Goal: Task Accomplishment & Management: Manage account settings

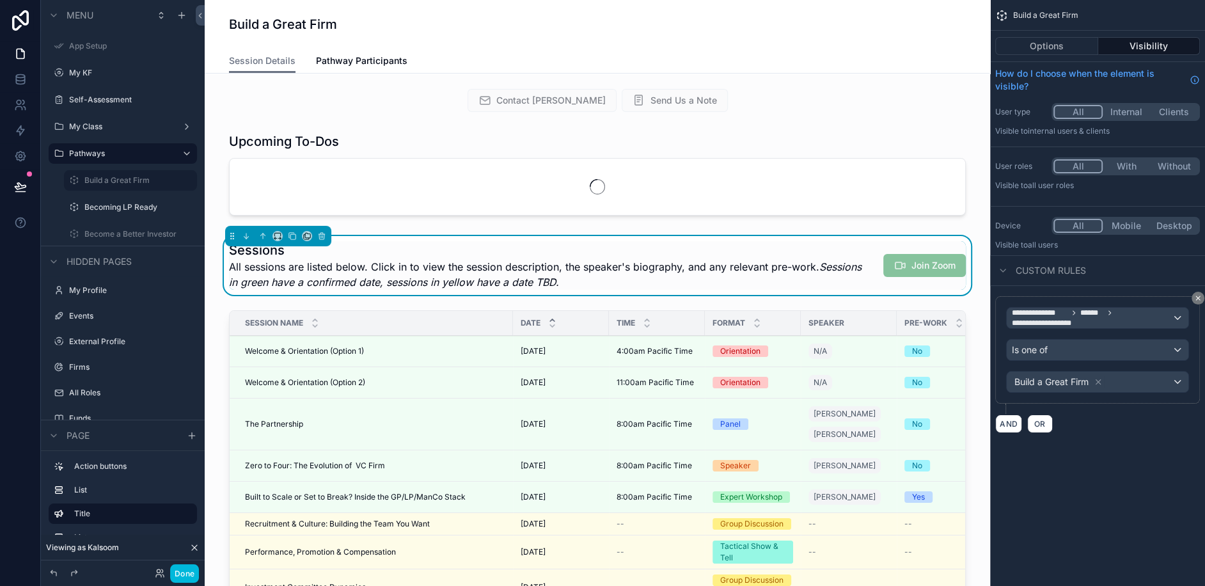
scroll to position [272, 0]
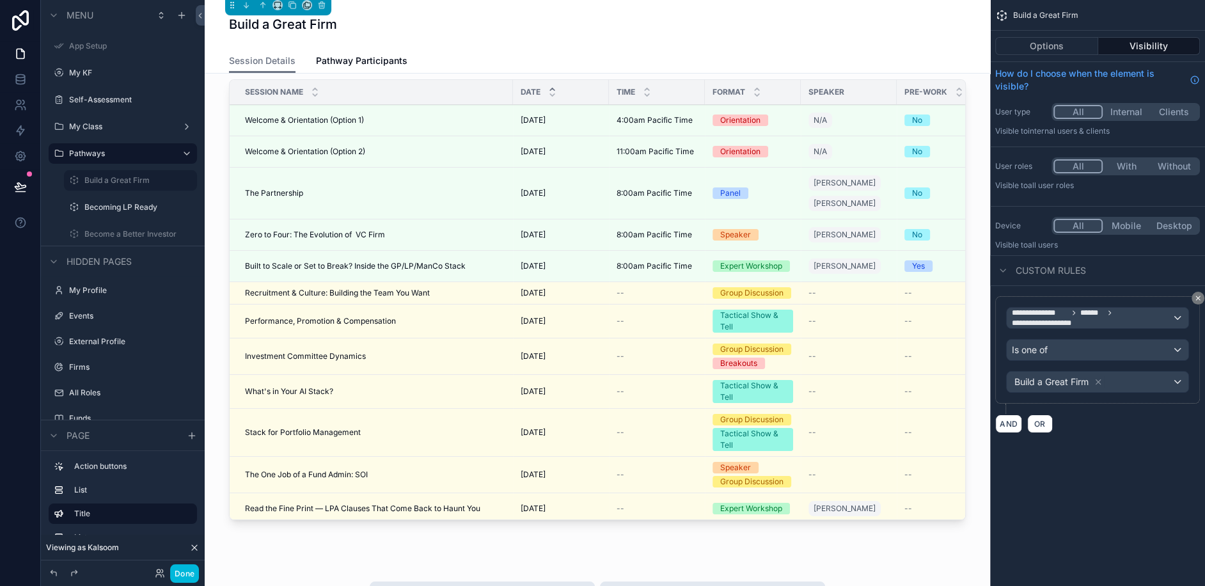
click at [101, 128] on label "My Class" at bounding box center [120, 127] width 102 height 10
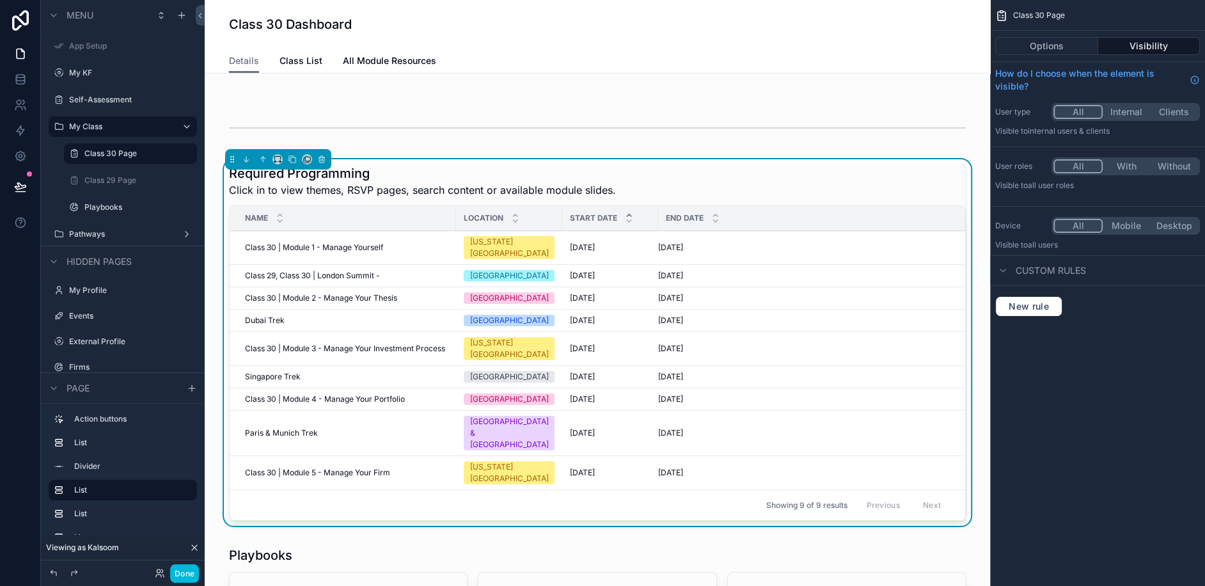
scroll to position [143, 0]
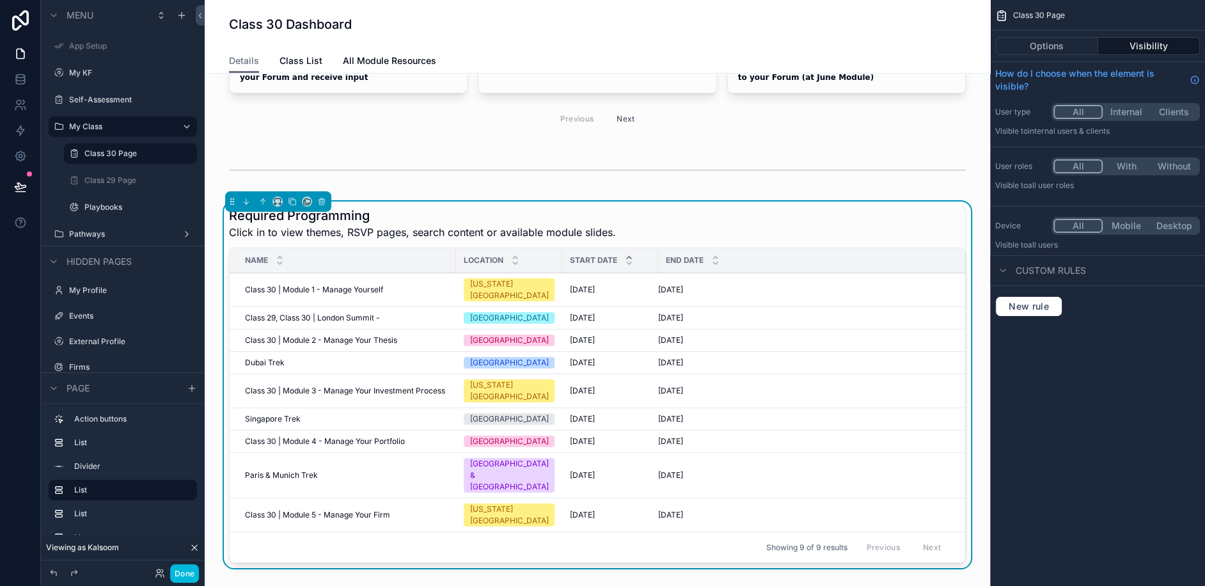
click at [343, 251] on table "Name Location Start Date End Date Class 30 | Module 1 - Manage Yourself Class 3…" at bounding box center [598, 389] width 736 height 283
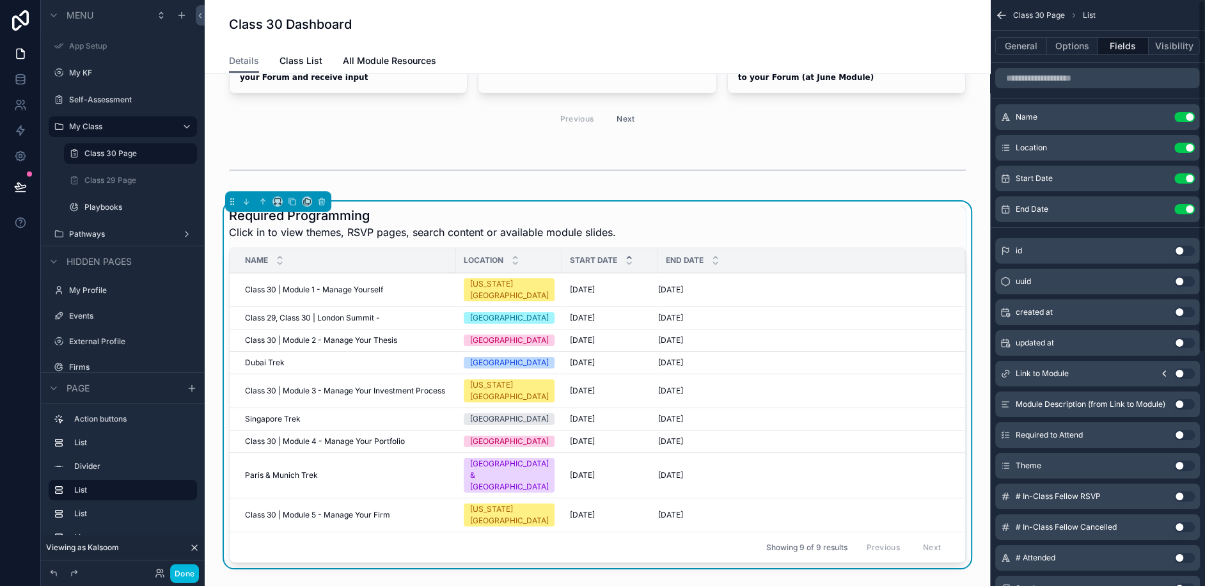
click at [1017, 35] on div "General Options Fields Visibility" at bounding box center [1097, 46] width 215 height 31
click at [1017, 48] on button "General" at bounding box center [1021, 46] width 52 height 18
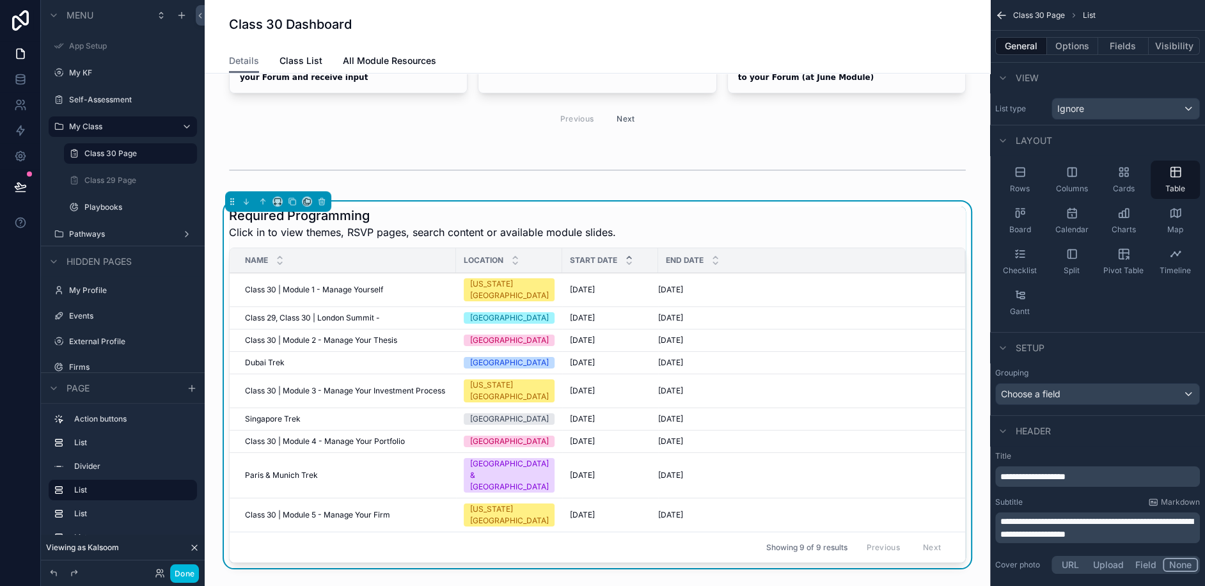
click at [1077, 45] on button "Options" at bounding box center [1072, 46] width 51 height 18
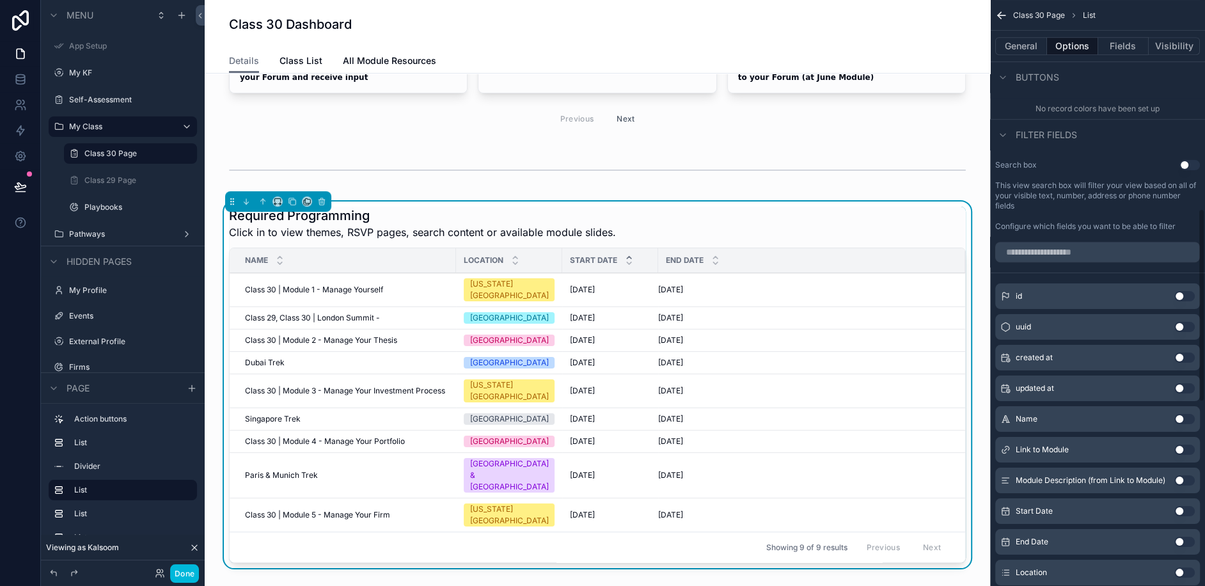
scroll to position [0, 0]
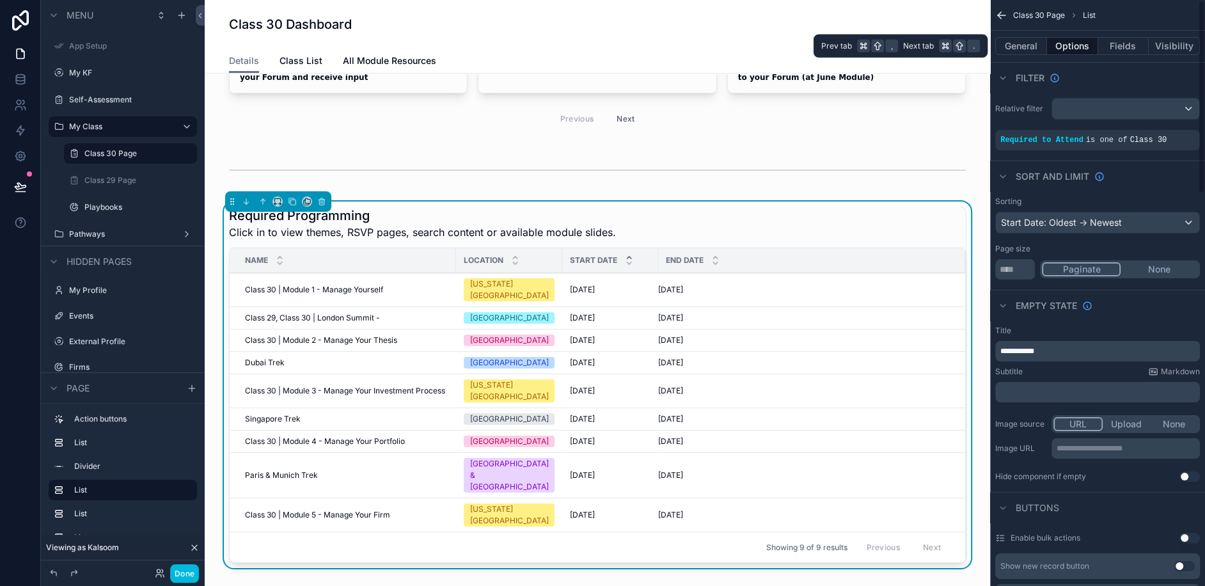
click at [1112, 51] on button "Fields" at bounding box center [1123, 46] width 51 height 18
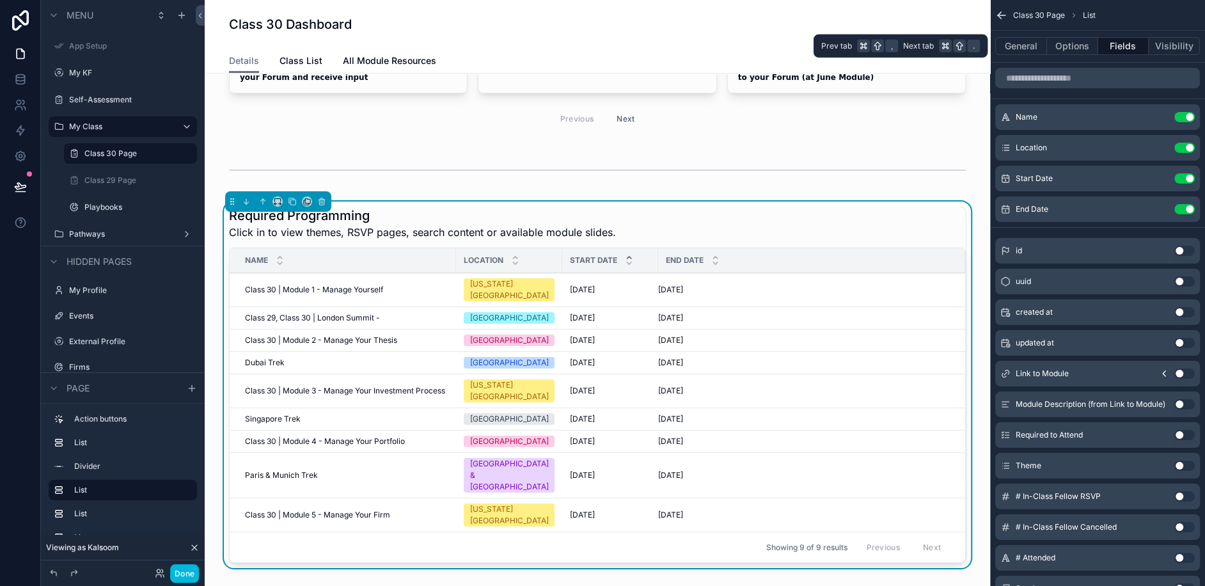
click at [1009, 52] on button "General" at bounding box center [1021, 46] width 52 height 18
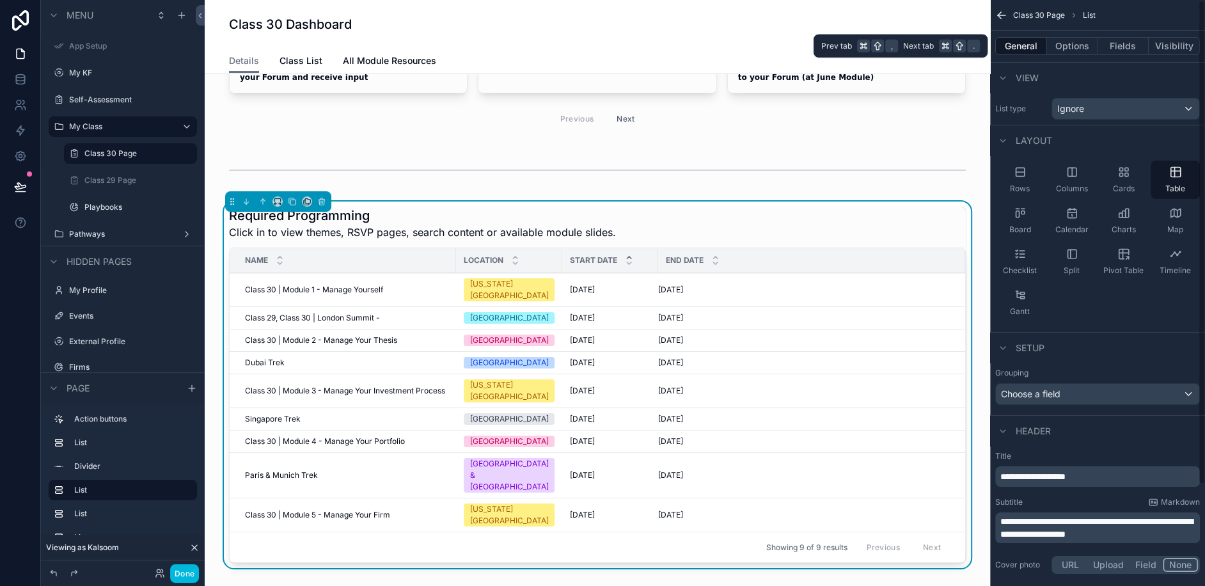
click at [1119, 47] on button "Fields" at bounding box center [1123, 46] width 51 height 18
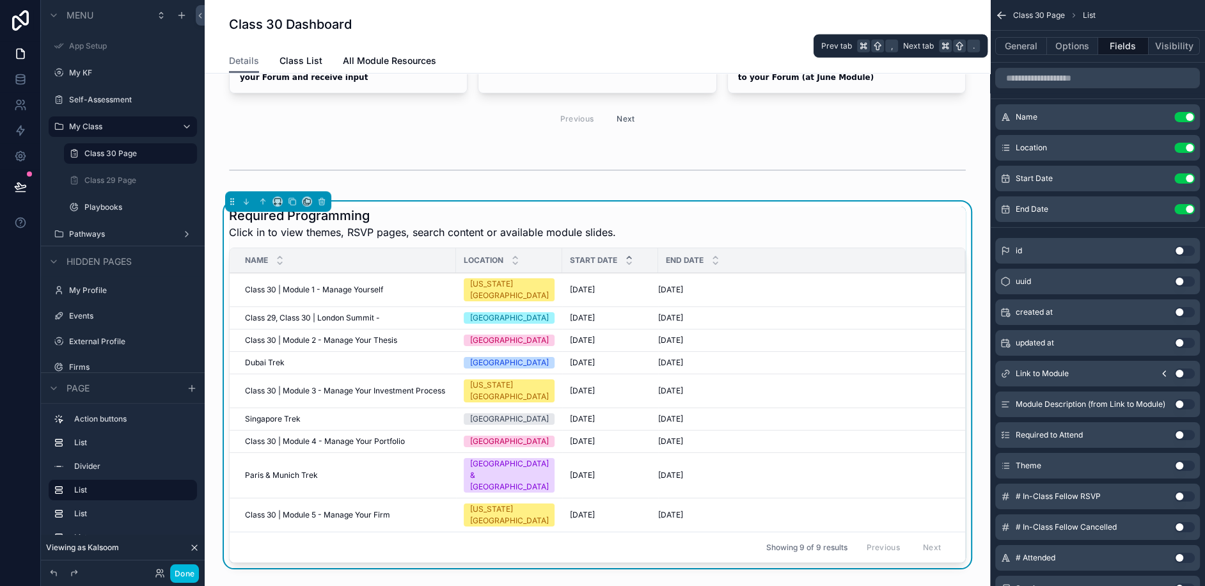
click at [1077, 47] on button "Options" at bounding box center [1072, 46] width 51 height 18
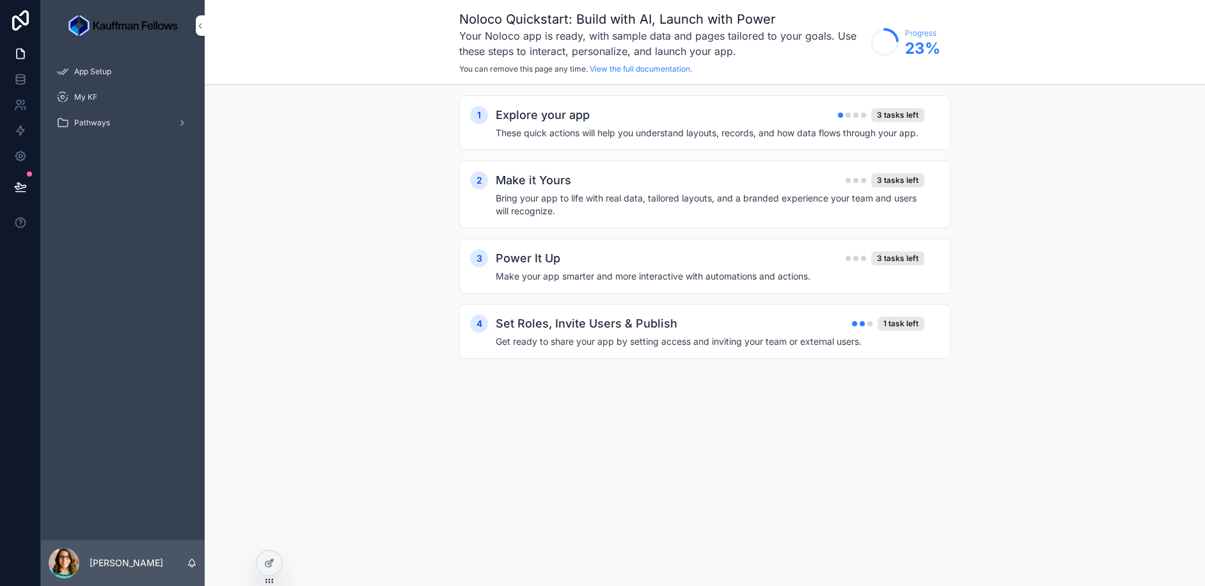
click at [264, 563] on icon at bounding box center [269, 563] width 10 height 10
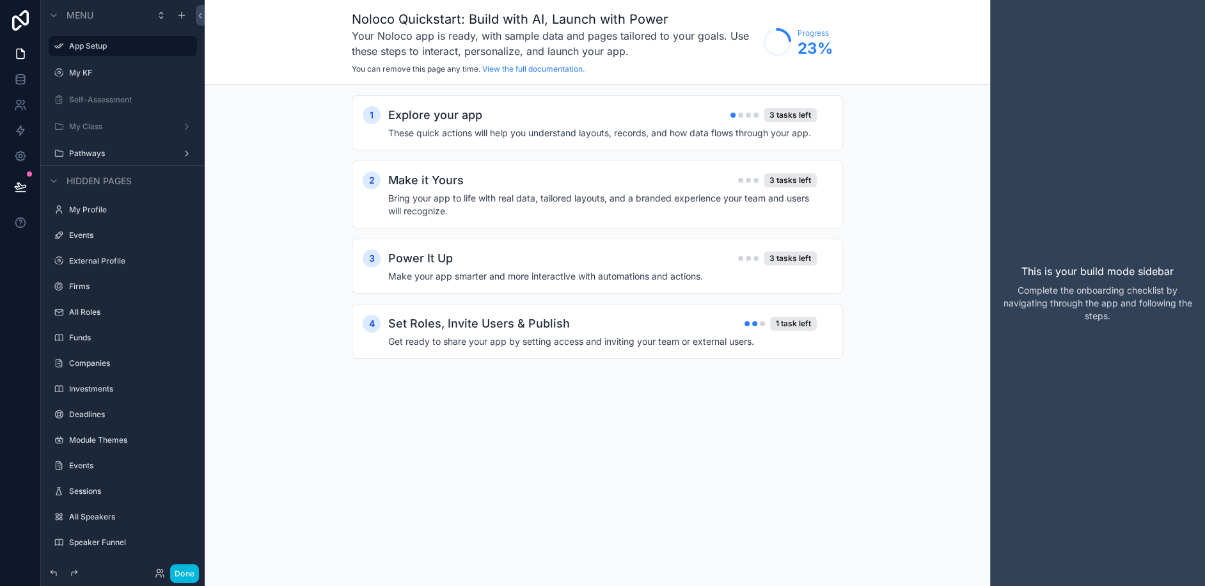
click at [100, 125] on label "My Class" at bounding box center [120, 127] width 102 height 10
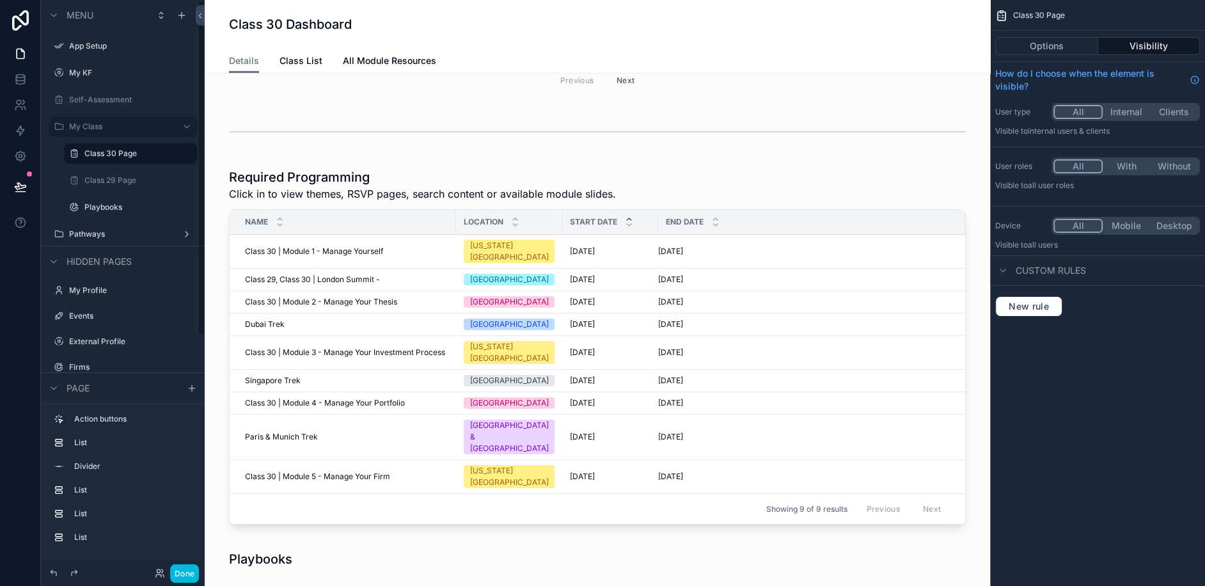
scroll to position [232, 0]
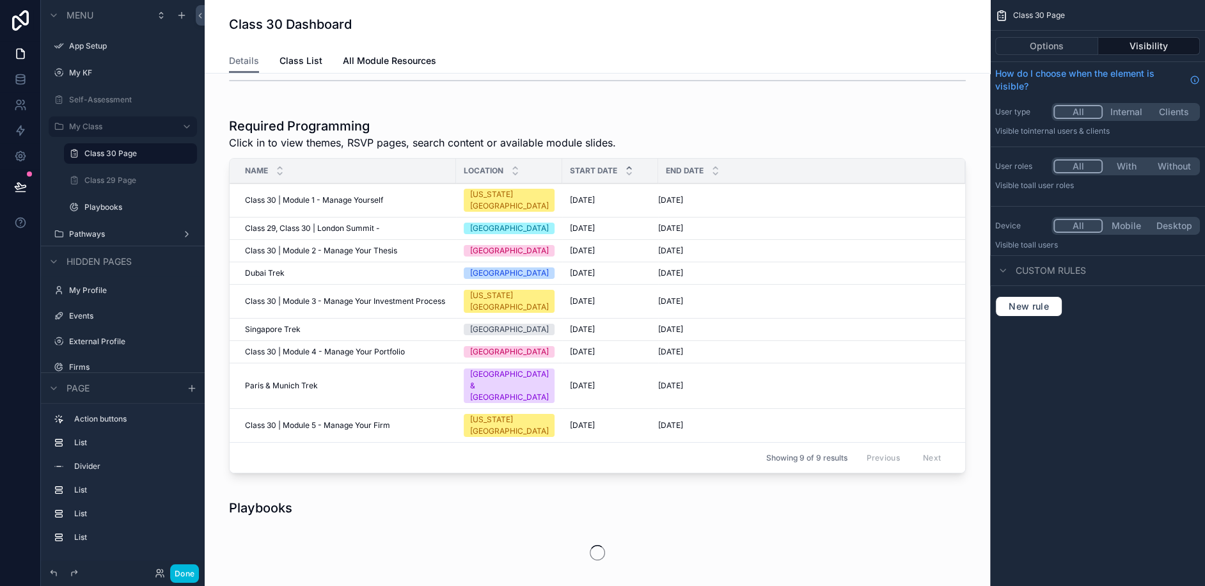
click at [336, 256] on div "scrollable content" at bounding box center [597, 298] width 765 height 372
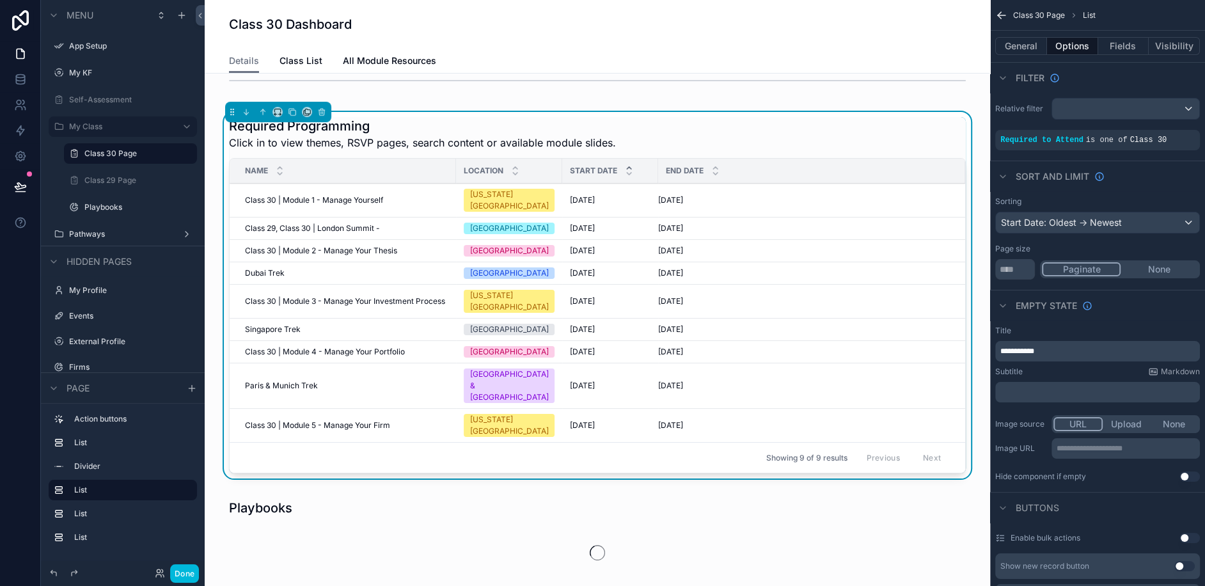
click at [278, 268] on span "Dubai Trek" at bounding box center [265, 273] width 40 height 10
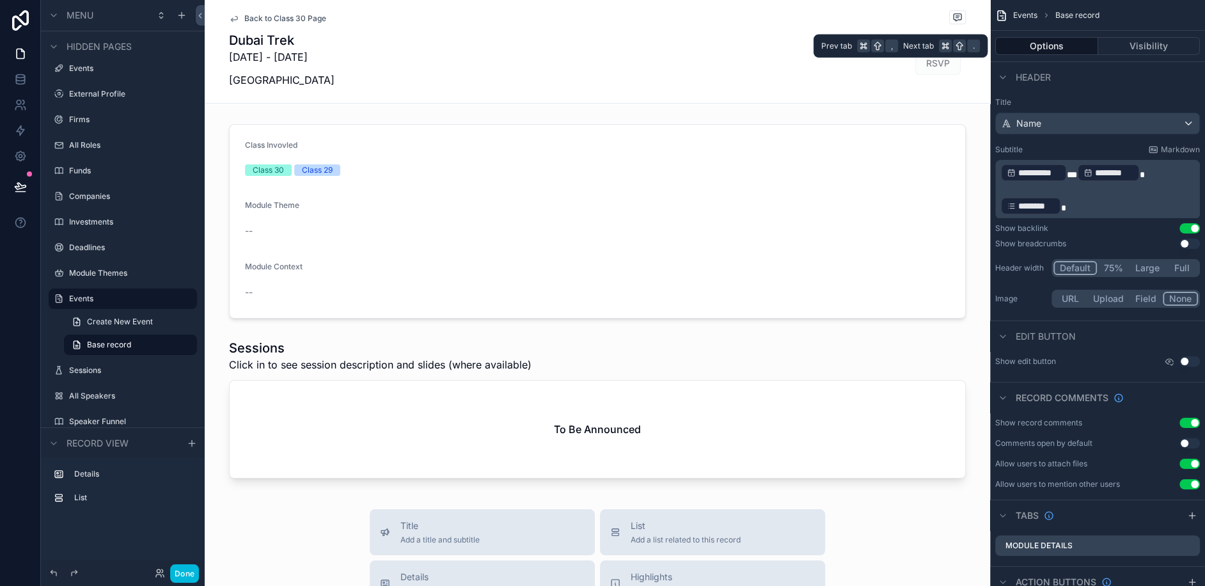
click at [1142, 39] on button "Visibility" at bounding box center [1149, 46] width 102 height 18
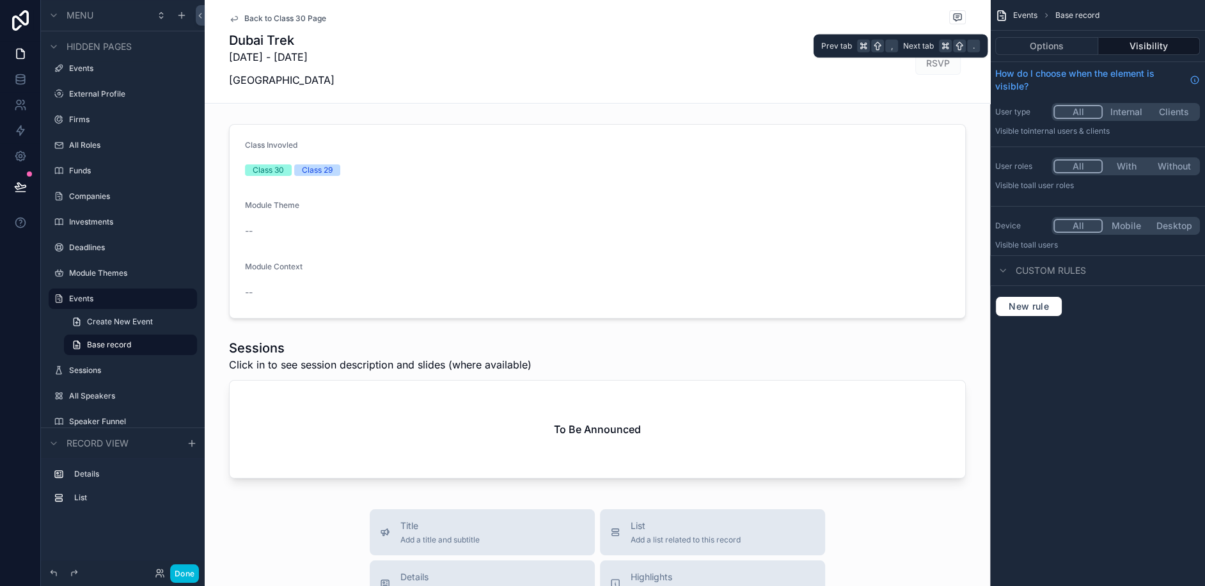
click at [1053, 44] on button "Options" at bounding box center [1046, 46] width 103 height 18
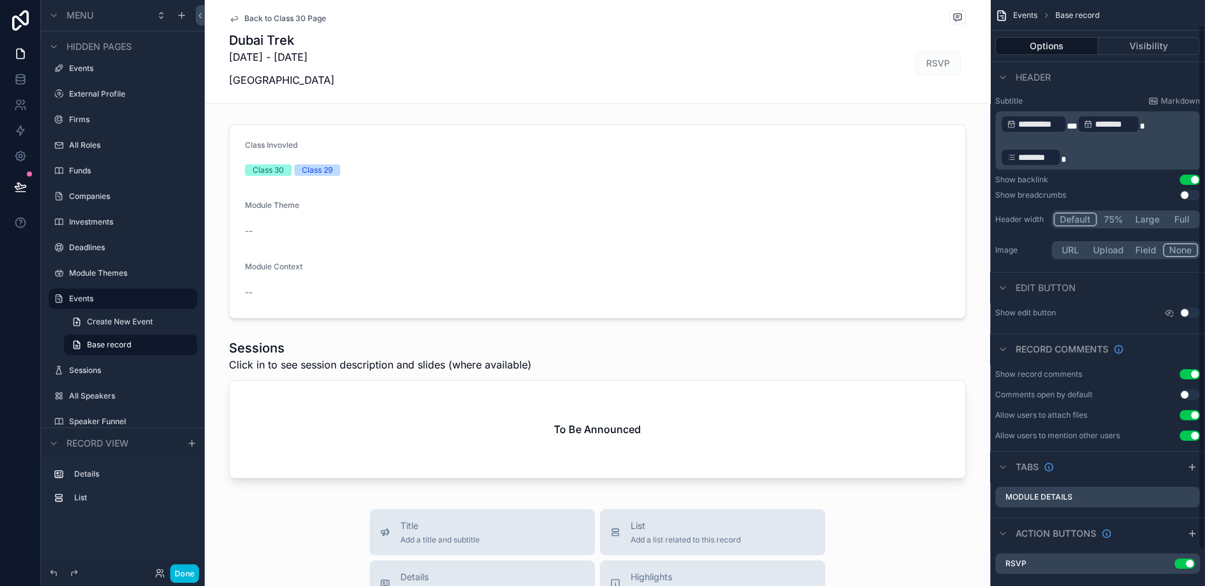
scroll to position [49, 0]
click at [0, 0] on icon "scrollable content" at bounding box center [0, 0] width 0 height 0
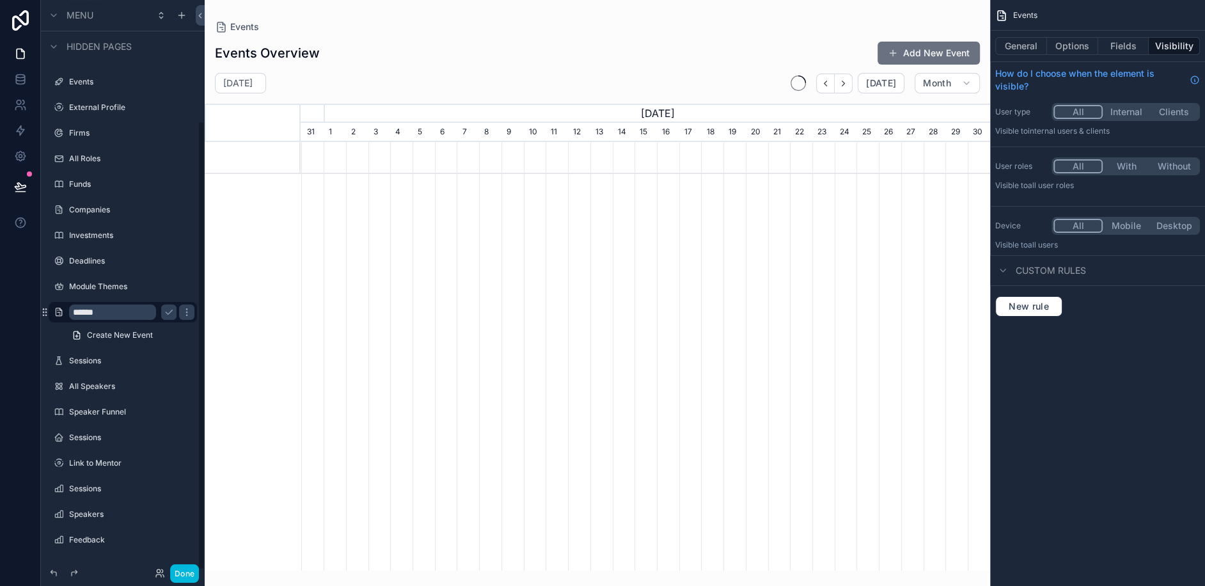
scroll to position [0, 689]
click at [190, 310] on icon "scrollable content" at bounding box center [187, 312] width 10 height 10
click at [355, 157] on div "scrollable content" at bounding box center [597, 285] width 785 height 571
click at [513, 1] on div "Events Events Overview Add New Event September 2025 Today Month August, 2025 Se…" at bounding box center [597, 285] width 785 height 571
click at [102, 327] on link "Create New Event" at bounding box center [130, 335] width 133 height 20
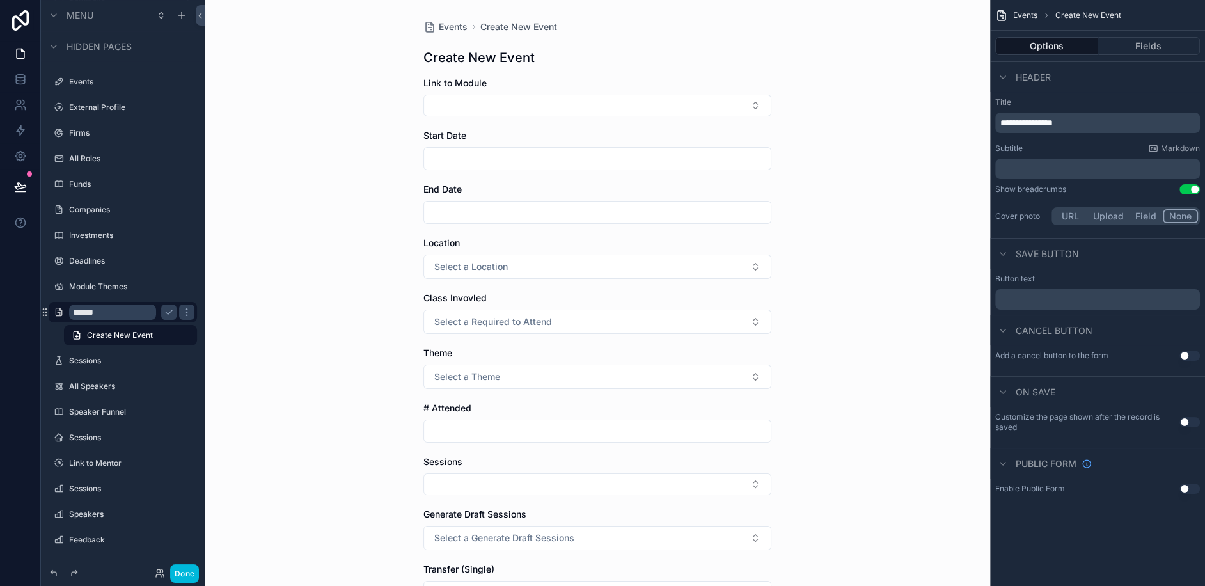
click at [98, 311] on input "******" at bounding box center [112, 311] width 87 height 15
click at [43, 329] on div "Create New Event" at bounding box center [123, 335] width 164 height 23
click at [13, 330] on div at bounding box center [20, 293] width 41 height 586
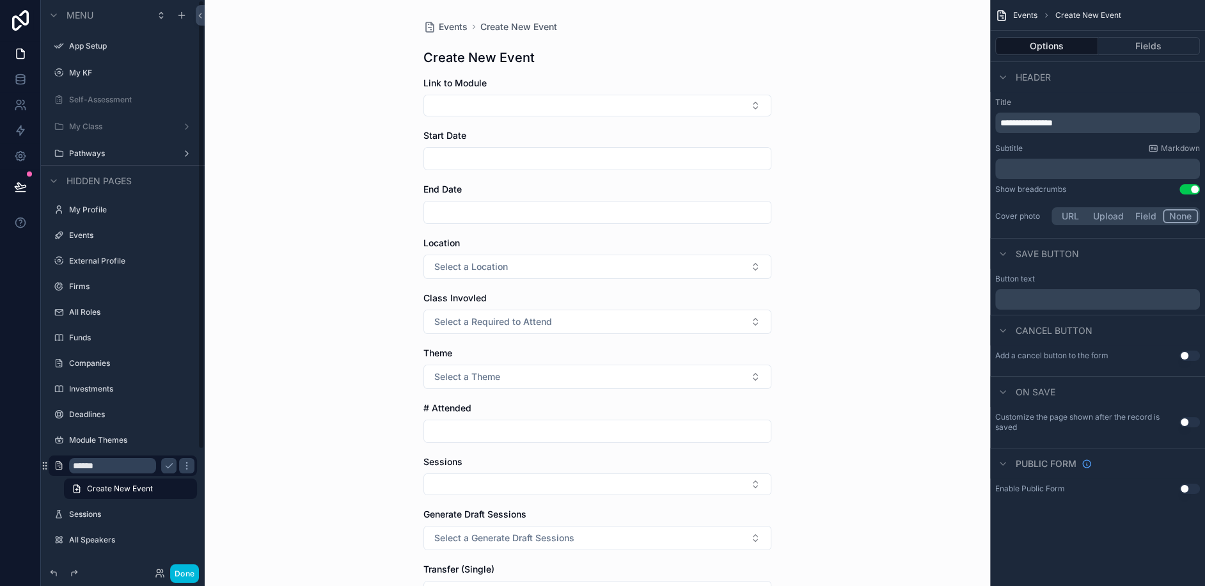
click at [116, 105] on div "Self-Assessment" at bounding box center [131, 100] width 125 height 10
click at [98, 128] on label "My Class" at bounding box center [120, 127] width 102 height 10
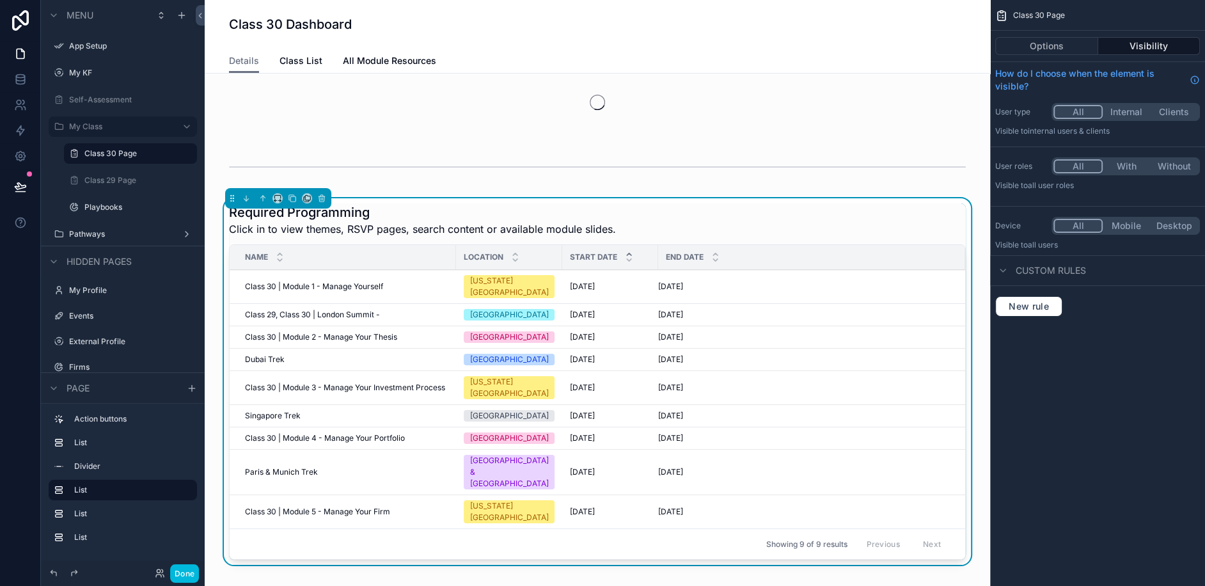
scroll to position [85, 0]
click at [264, 353] on span "Dubai Trek" at bounding box center [265, 358] width 40 height 10
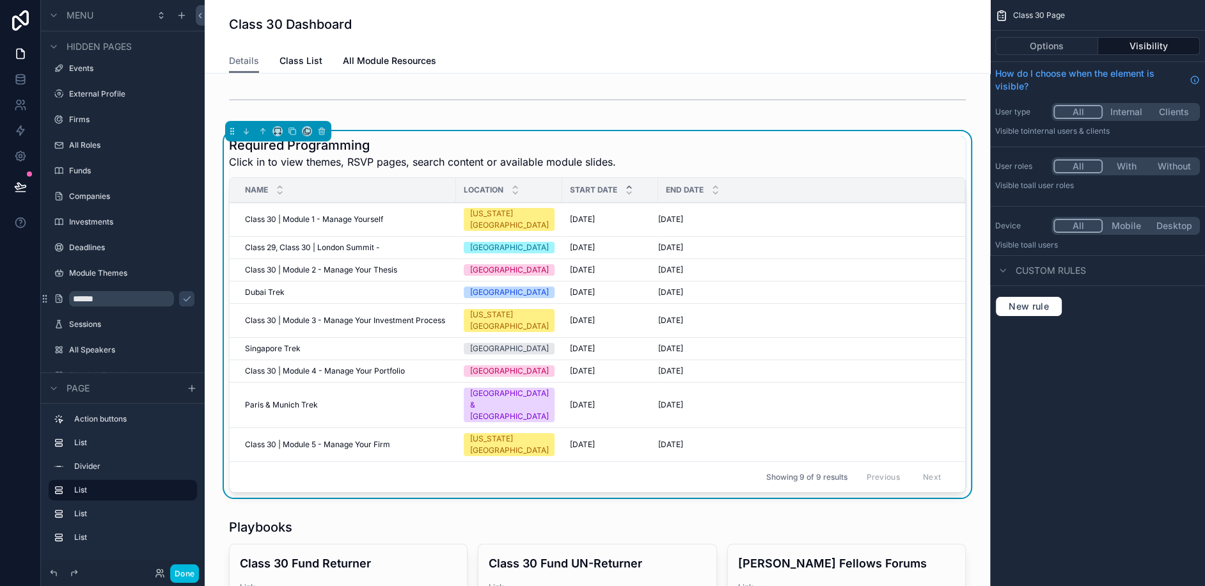
scroll to position [237, 0]
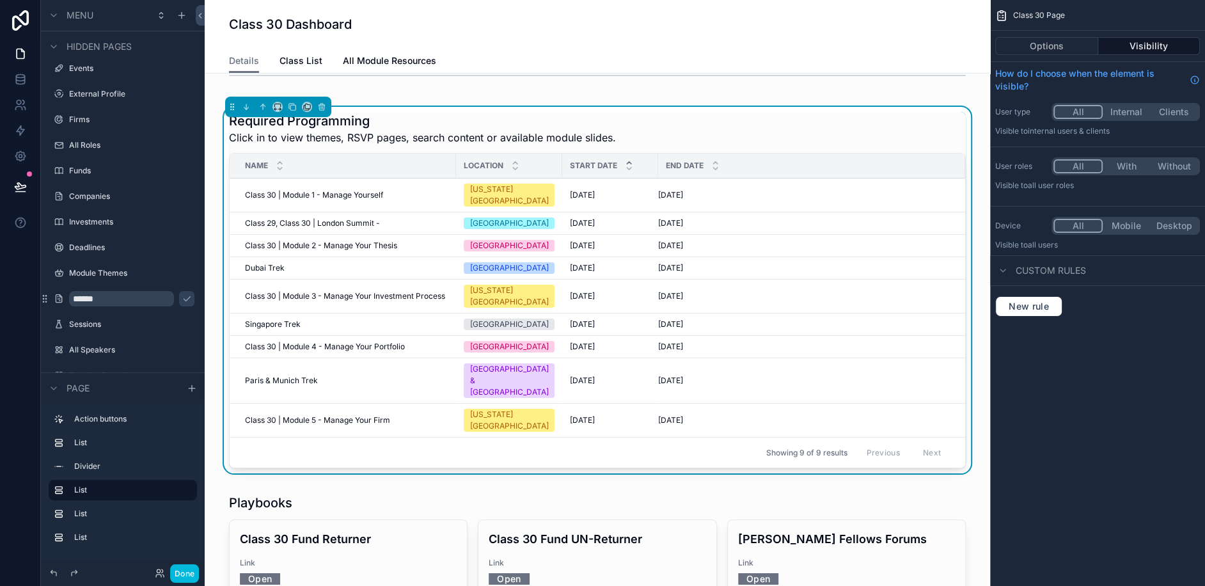
click at [1056, 49] on button "Options" at bounding box center [1046, 46] width 103 height 18
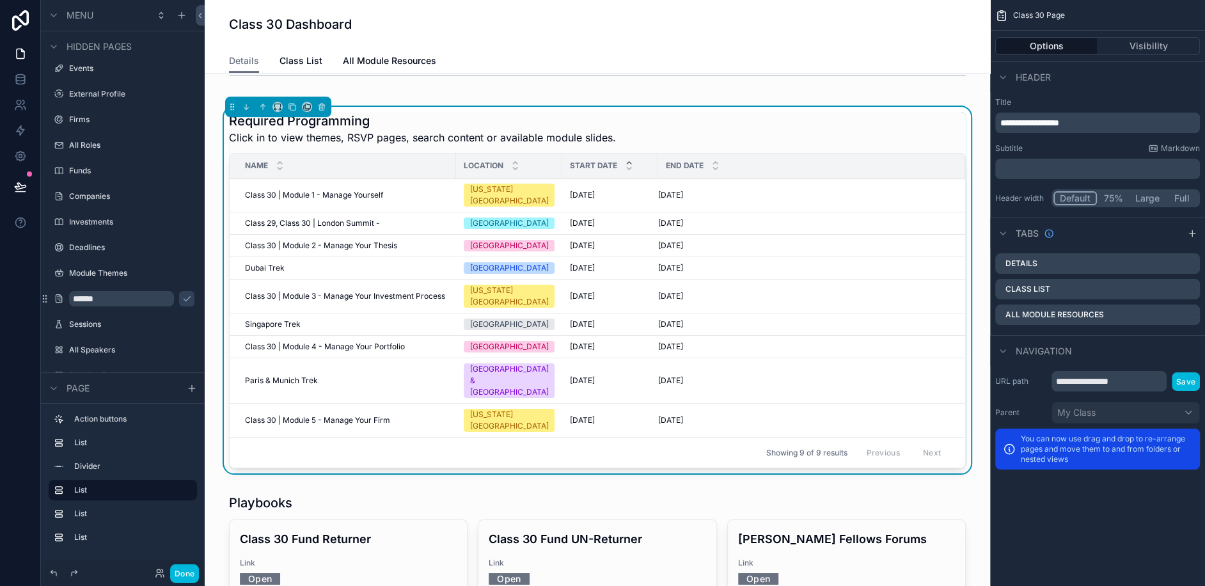
click at [883, 129] on div "Required Programming Click in to view themes, RSVP pages, search content or ava…" at bounding box center [597, 128] width 737 height 33
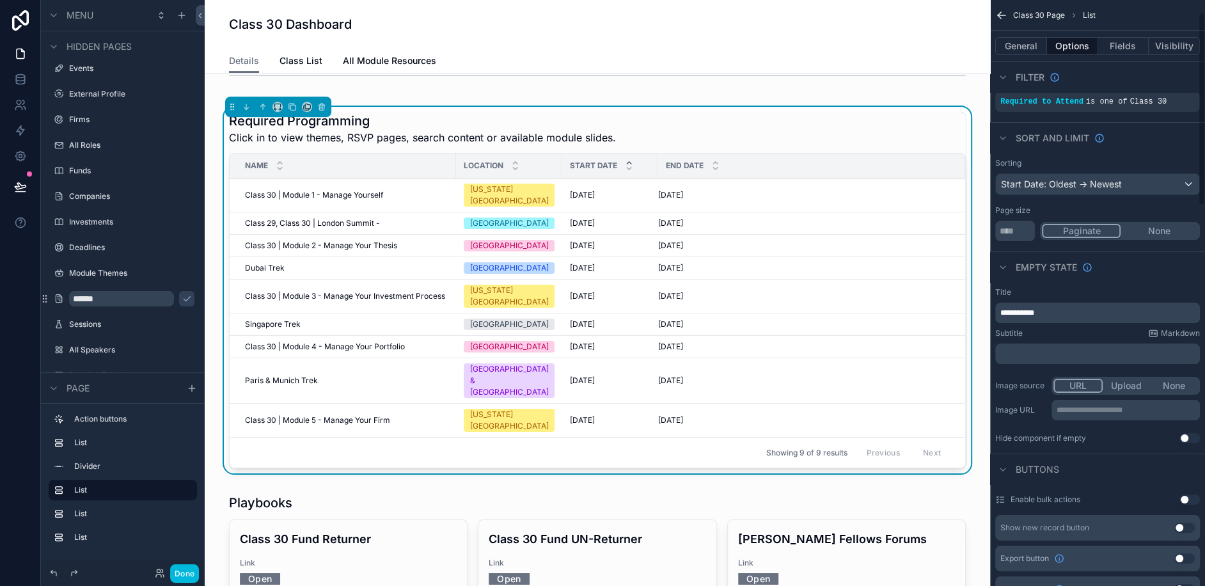
scroll to position [35, 0]
click at [1121, 53] on button "Fields" at bounding box center [1123, 46] width 51 height 18
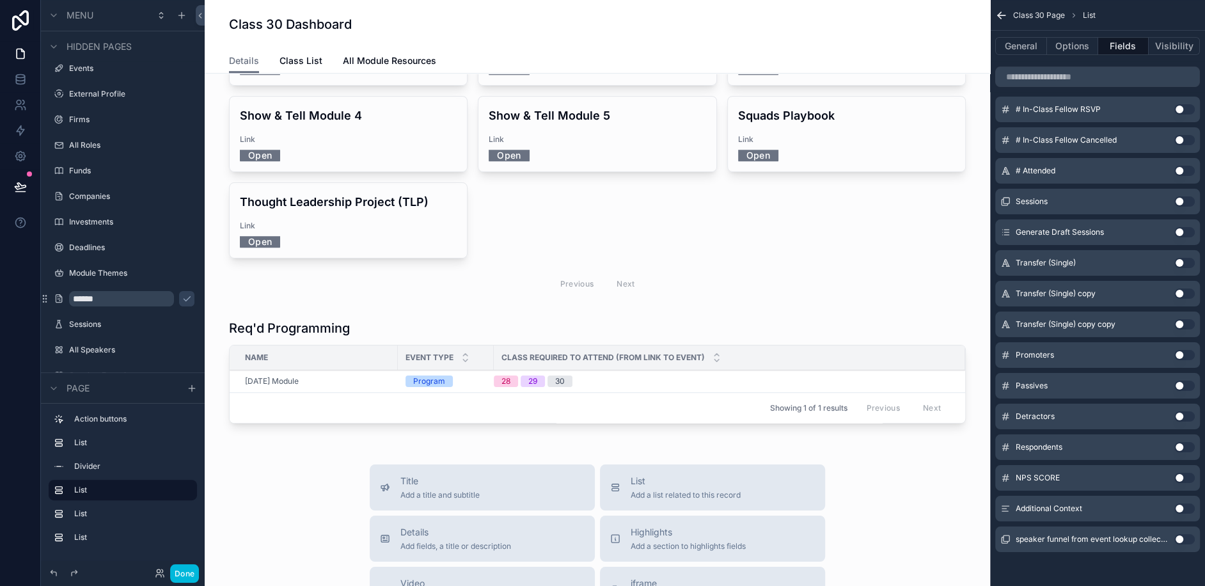
scroll to position [931, 0]
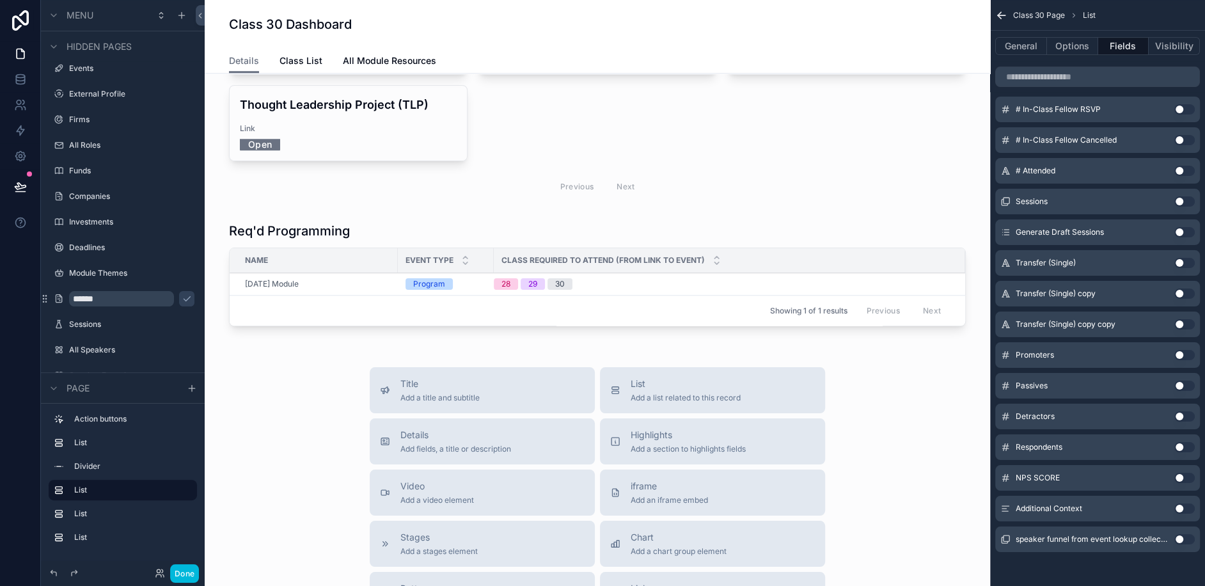
click at [690, 255] on span "Class Required to Attend (from Link to Event)" at bounding box center [602, 260] width 203 height 10
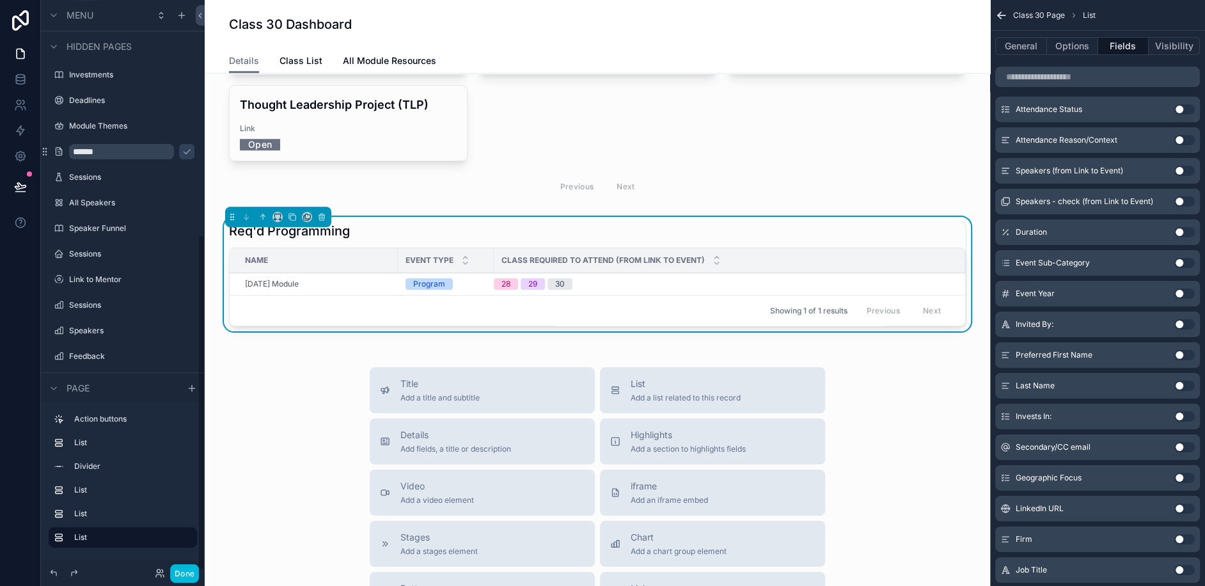
scroll to position [399, 0]
click at [16, 74] on icon at bounding box center [20, 79] width 13 height 13
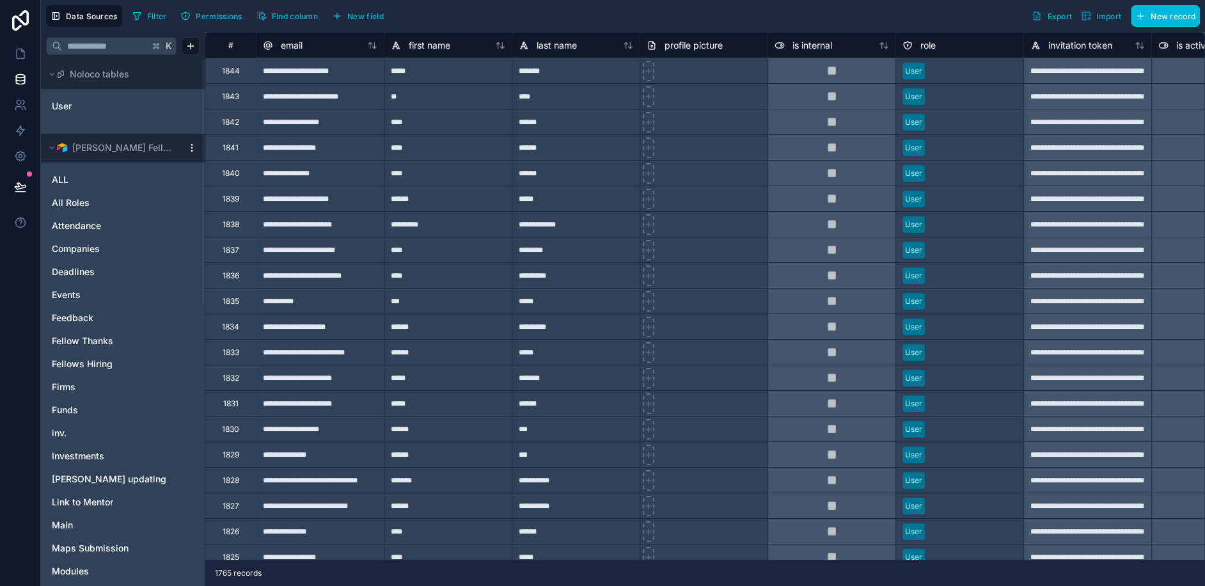
click at [83, 43] on input "text" at bounding box center [105, 46] width 87 height 23
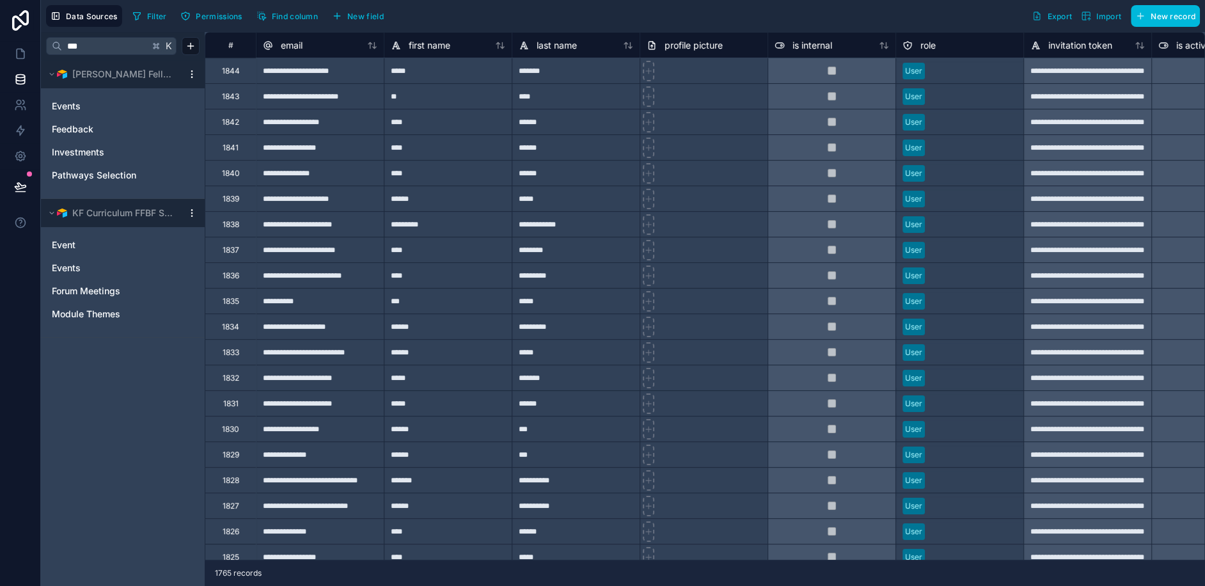
type input "***"
drag, startPoint x: 18, startPoint y: 58, endPoint x: 20, endPoint y: 52, distance: 6.9
click at [18, 58] on icon at bounding box center [21, 54] width 8 height 10
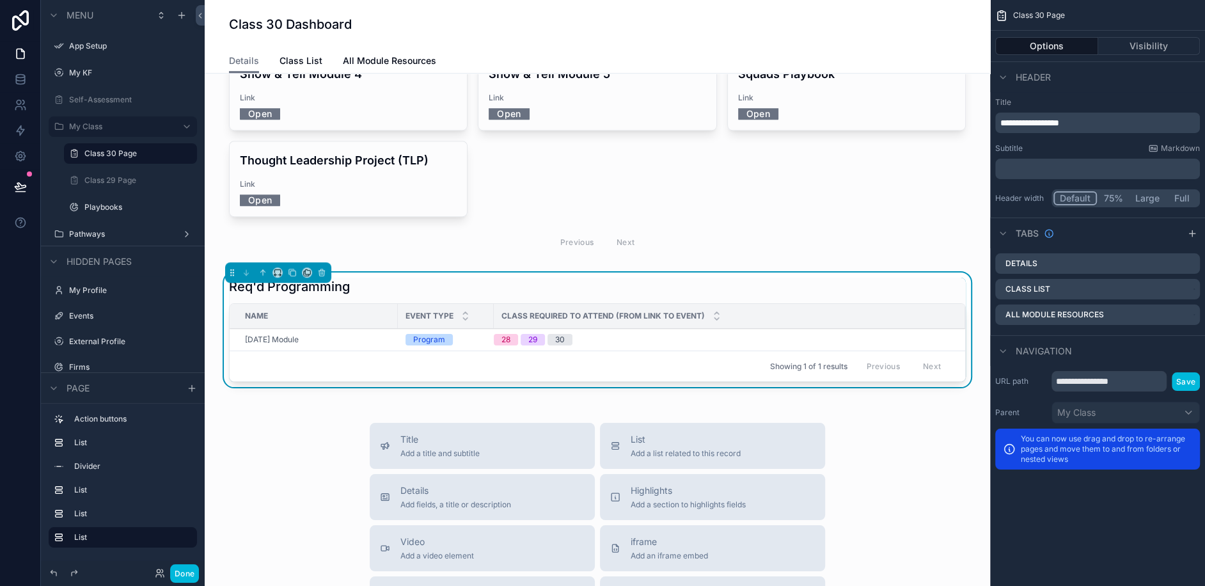
scroll to position [825, 0]
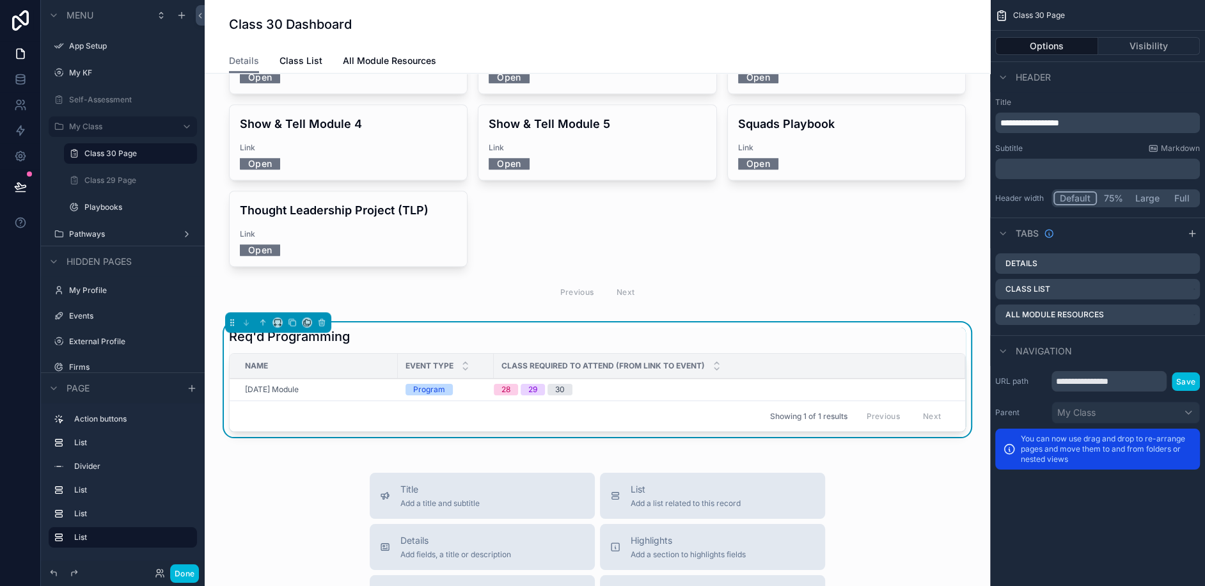
click at [461, 327] on div "Req'd Programming" at bounding box center [597, 336] width 737 height 18
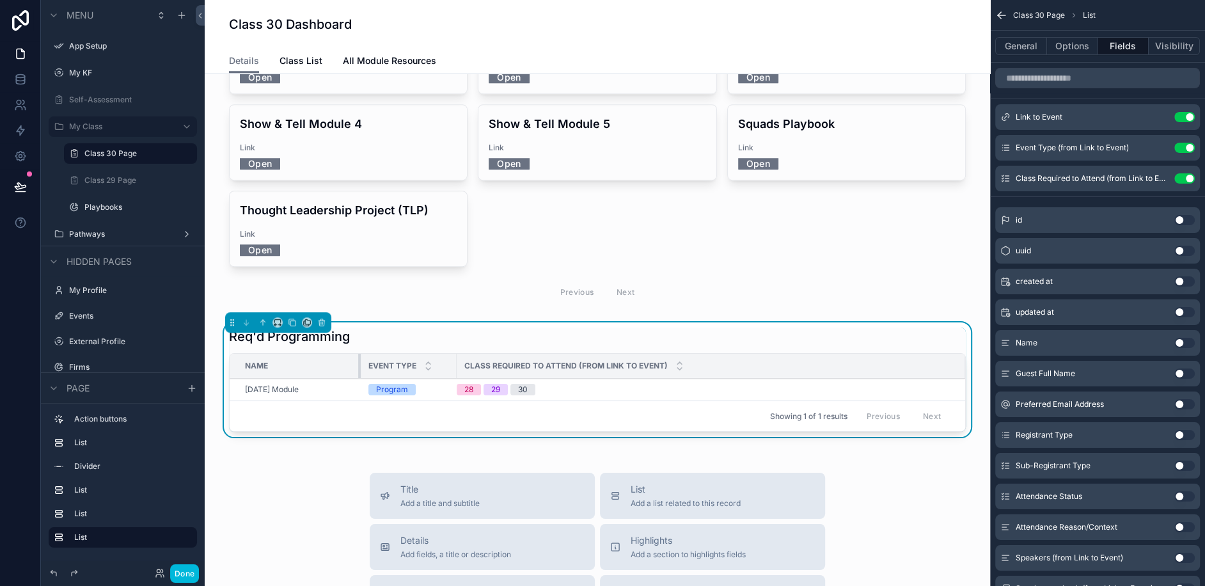
drag, startPoint x: 396, startPoint y: 301, endPoint x: 354, endPoint y: 299, distance: 41.6
click at [358, 354] on div "scrollable content" at bounding box center [360, 366] width 5 height 24
